Goal: Task Accomplishment & Management: Manage account settings

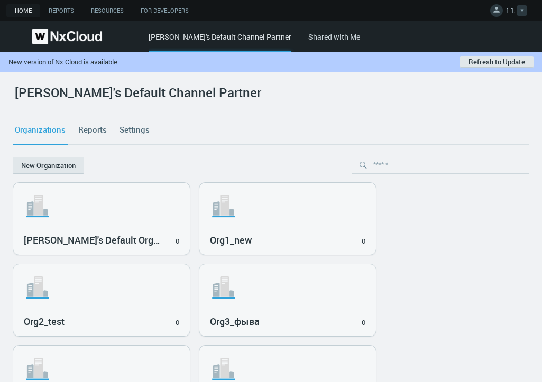
scroll to position [36, 0]
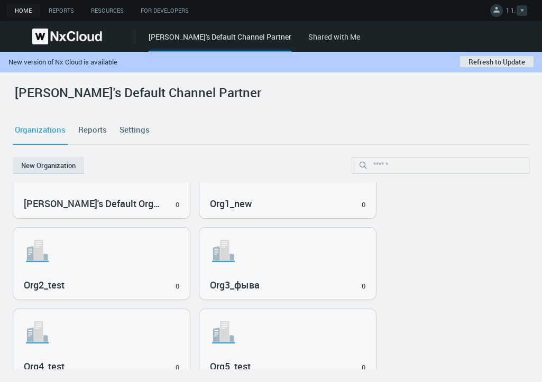
click at [504, 7] on link "1 1." at bounding box center [508, 12] width 37 height 13
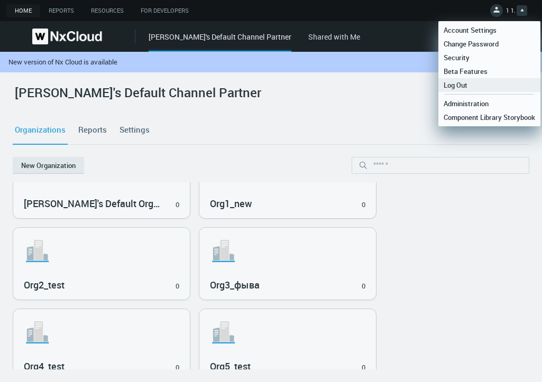
click at [490, 82] on link "Log Out" at bounding box center [489, 85] width 102 height 14
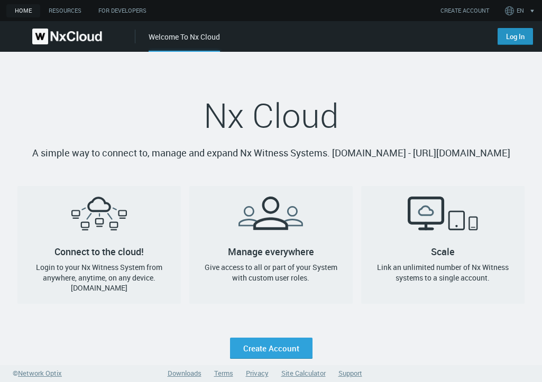
click at [511, 40] on link "Log In" at bounding box center [515, 36] width 35 height 17
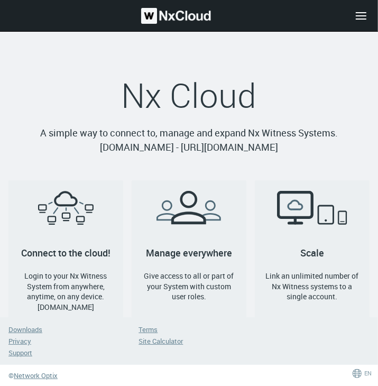
click at [330, 67] on div "Nx Cloud A simple way to connect to, manage and expand Nx Witness Systems. qa.c…" at bounding box center [188, 205] width 361 height 346
click at [312, 67] on div "Nx Cloud A simple way to connect to, manage and expand Nx Witness Systems. qa.c…" at bounding box center [188, 205] width 361 height 346
